Goal: Task Accomplishment & Management: Use online tool/utility

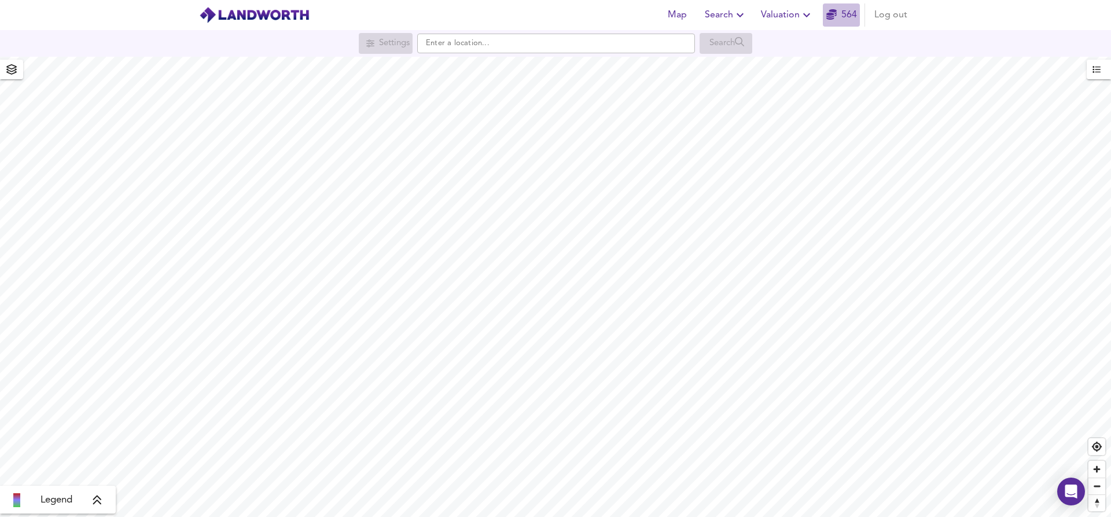
click at [842, 12] on link "564" at bounding box center [841, 15] width 31 height 16
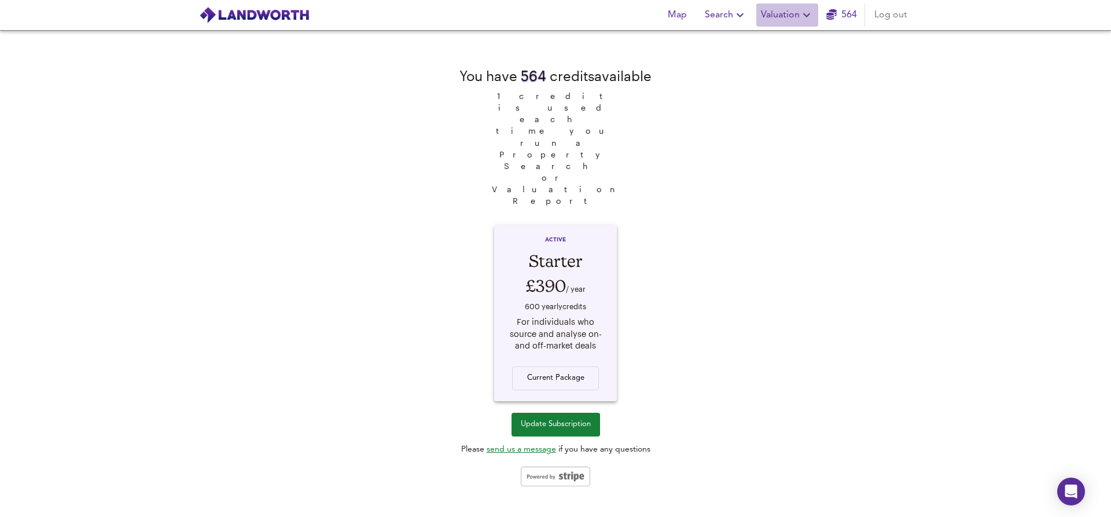
click at [800, 17] on icon "button" at bounding box center [807, 15] width 14 height 14
click at [797, 43] on li "New Valuation Report" at bounding box center [787, 41] width 138 height 21
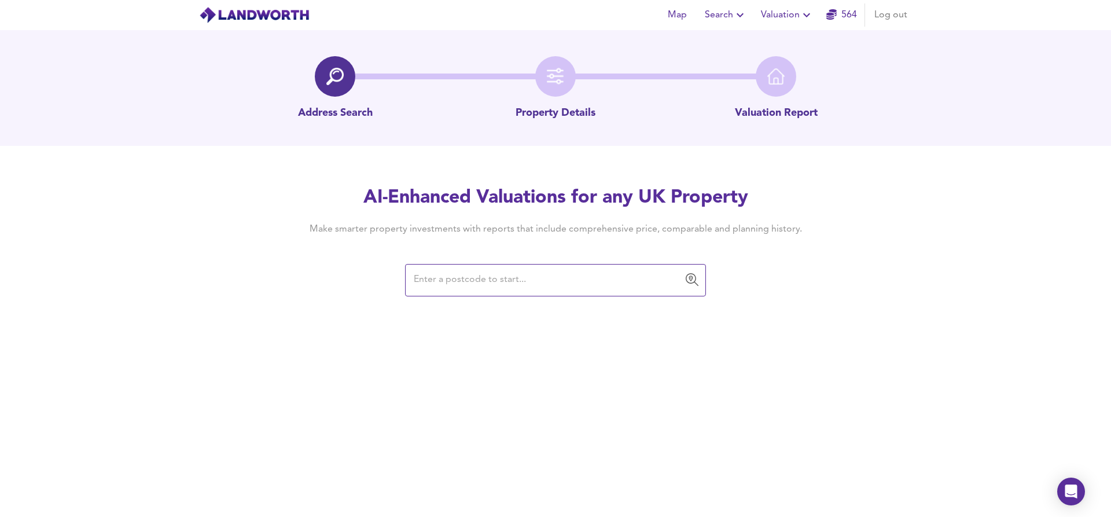
click at [568, 280] on input "text" at bounding box center [546, 280] width 273 height 22
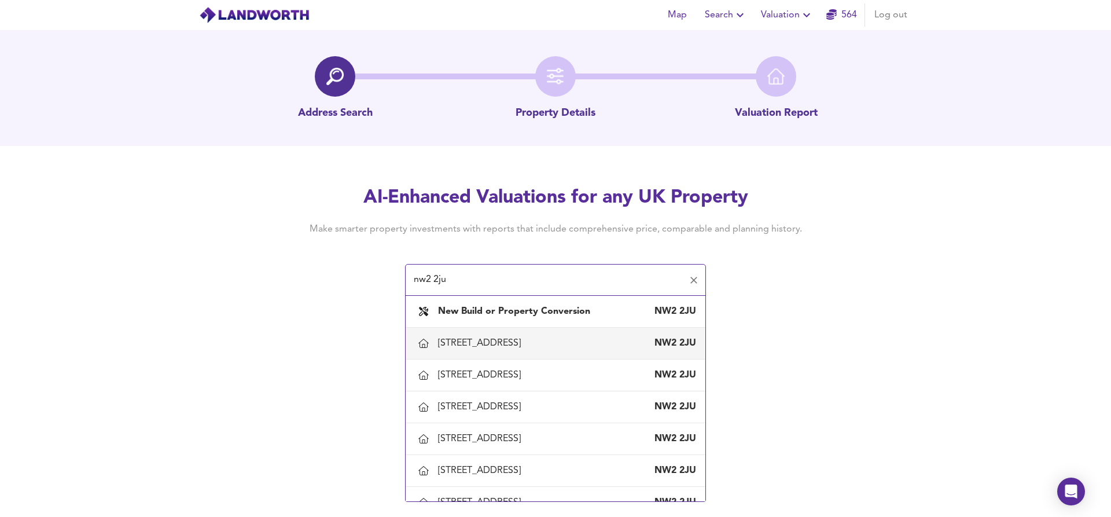
click at [525, 343] on div "[STREET_ADDRESS]" at bounding box center [481, 343] width 87 height 13
type input "[STREET_ADDRESS]"
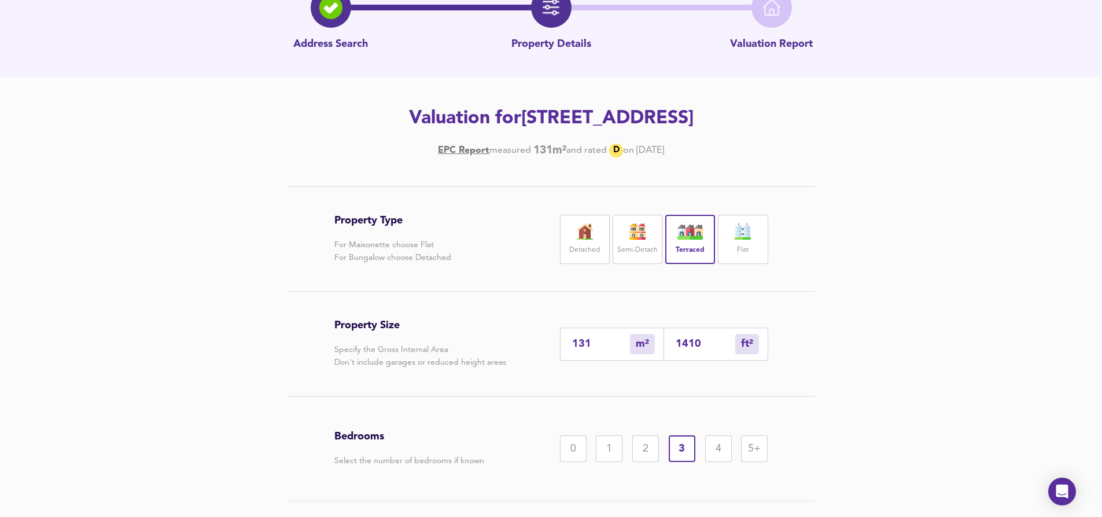
scroll to position [146, 0]
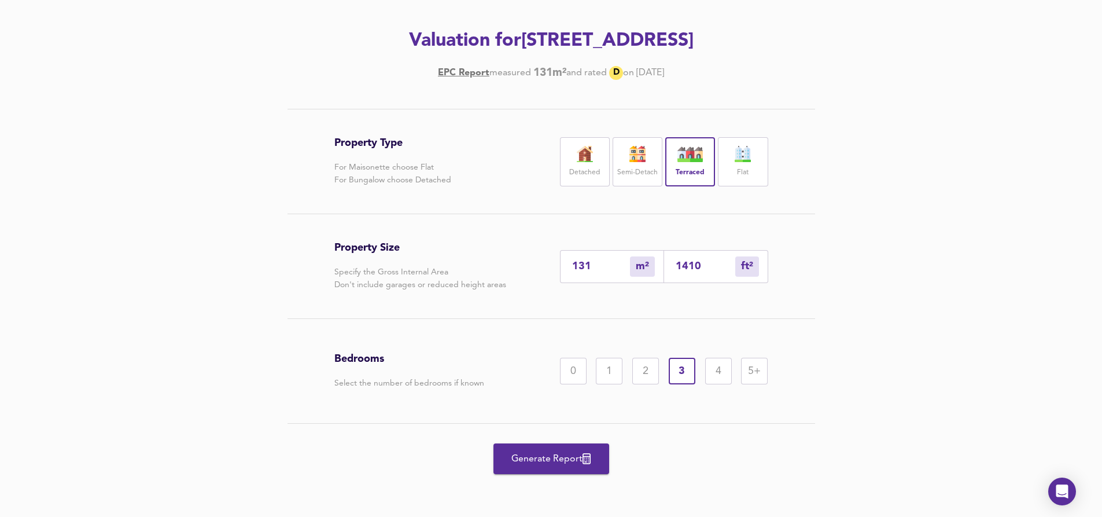
drag, startPoint x: 566, startPoint y: 460, endPoint x: 554, endPoint y: 451, distance: 14.5
click at [566, 460] on span "Generate Report" at bounding box center [551, 459] width 93 height 16
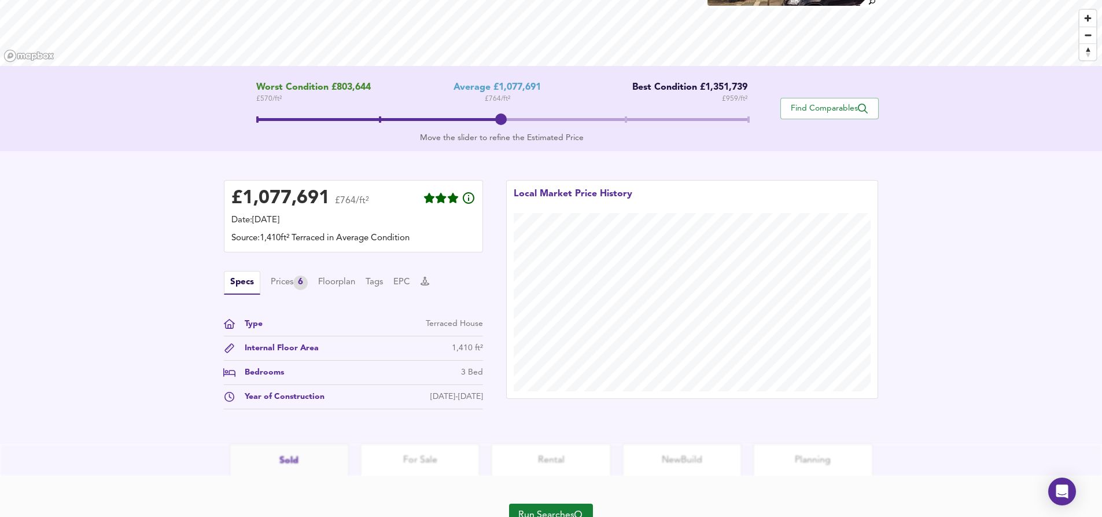
scroll to position [226, 0]
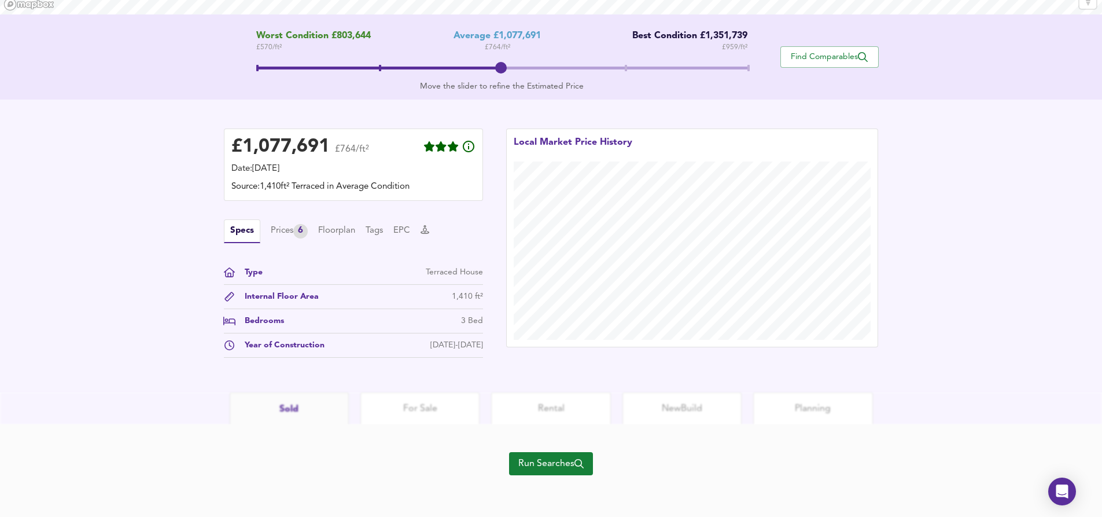
click at [558, 458] on span "Run Searches" at bounding box center [551, 463] width 65 height 16
